Goal: Information Seeking & Learning: Learn about a topic

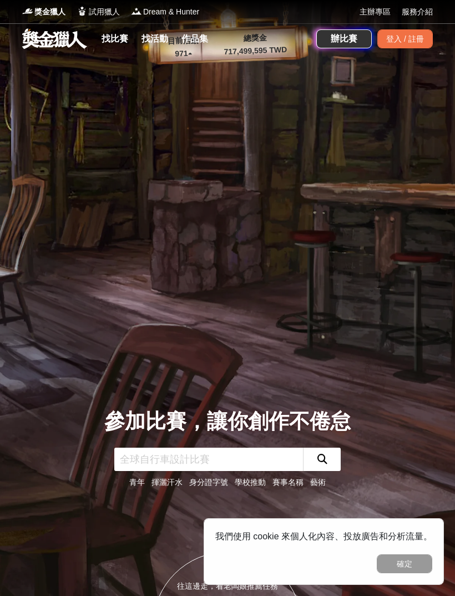
click at [125, 42] on link "找比賽" at bounding box center [115, 39] width 36 height 16
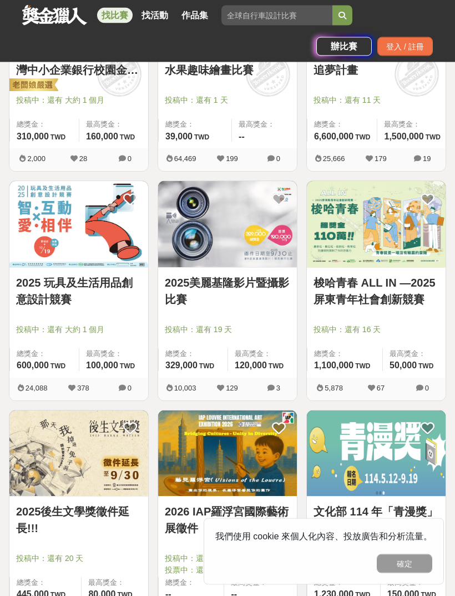
scroll to position [1238, 0]
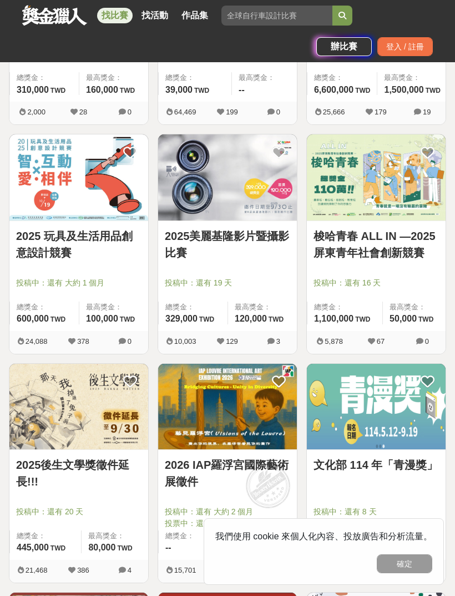
click at [57, 415] on img at bounding box center [78, 407] width 139 height 86
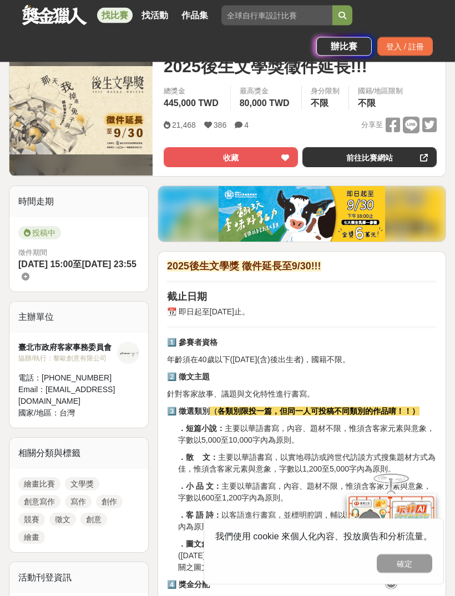
scroll to position [160, 0]
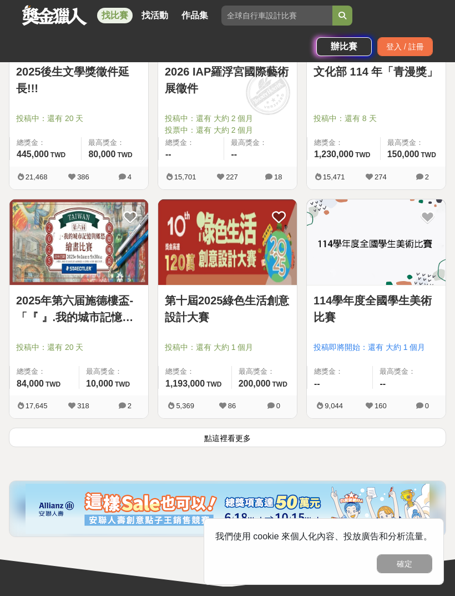
scroll to position [1678, 0]
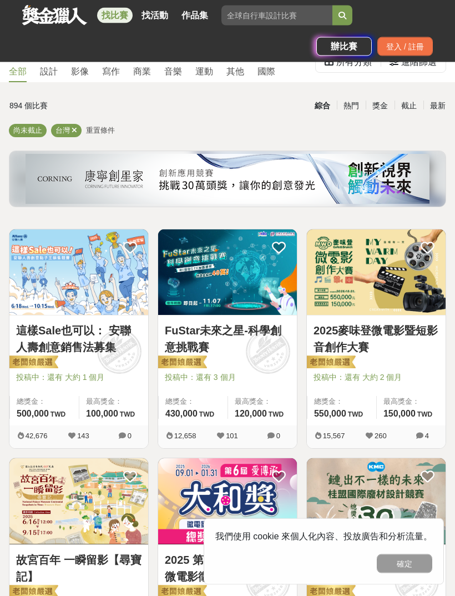
click at [160, 10] on link "找活動" at bounding box center [155, 16] width 36 height 16
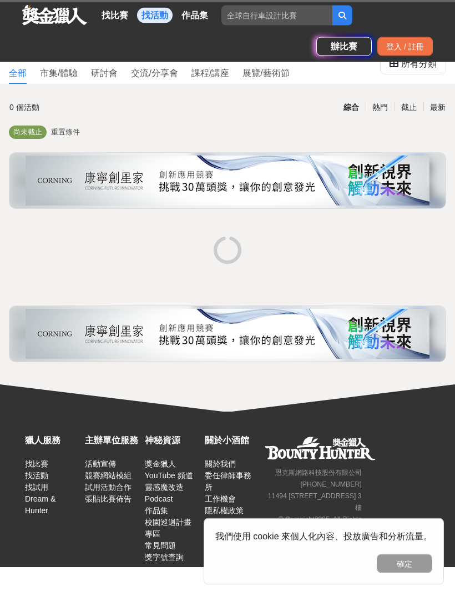
scroll to position [45, 0]
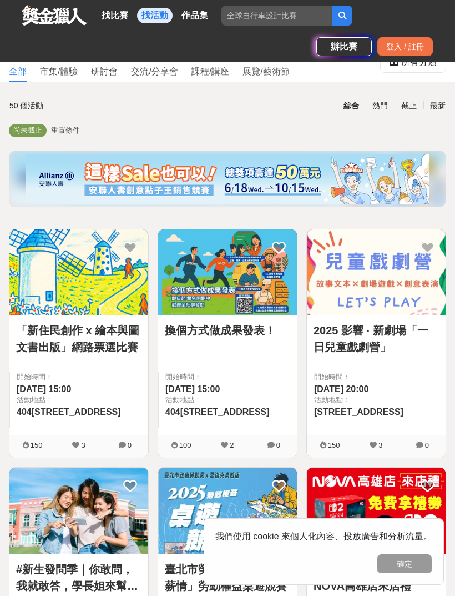
click at [120, 21] on link "找比賽" at bounding box center [115, 16] width 36 height 16
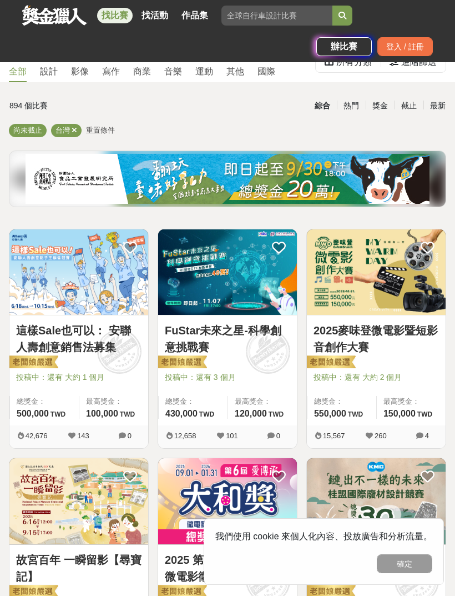
click at [105, 280] on img at bounding box center [78, 272] width 139 height 86
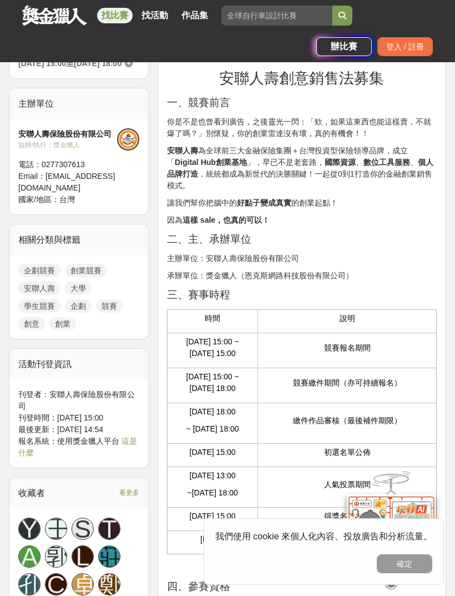
scroll to position [424, 0]
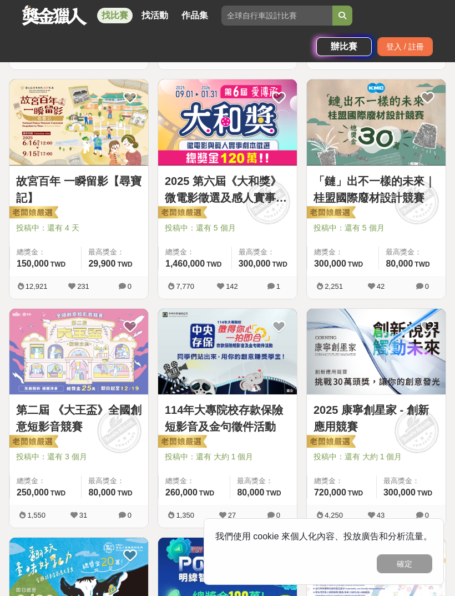
scroll to position [9, 0]
